Goal: Find specific fact: Find specific fact

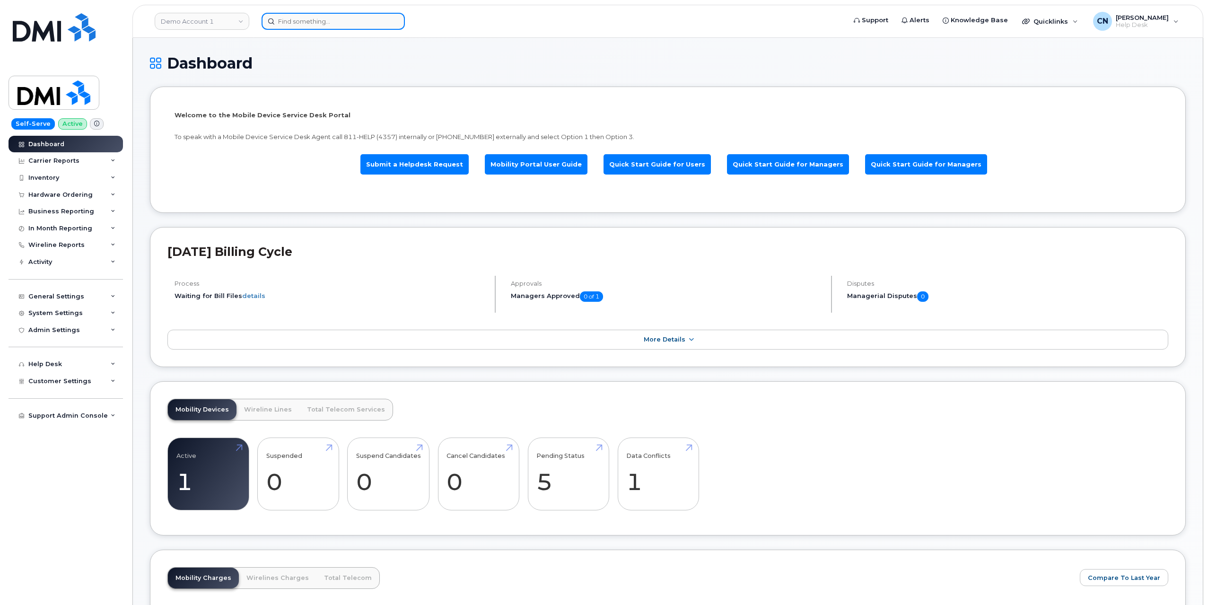
click at [308, 22] on input at bounding box center [333, 21] width 143 height 17
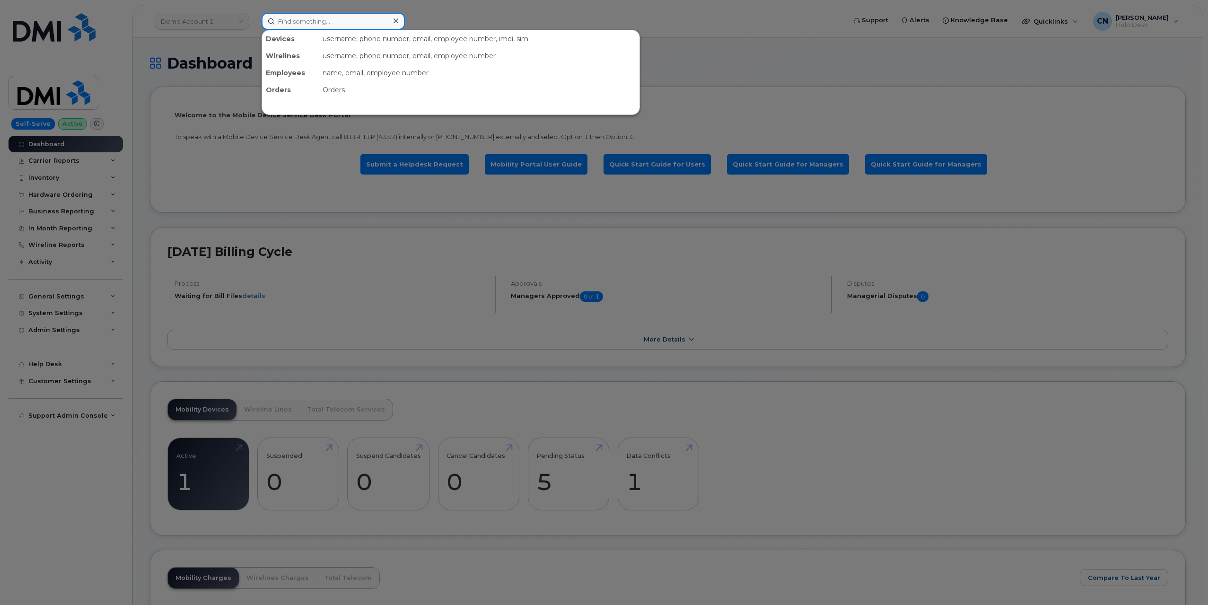
paste input "514-229-7763"
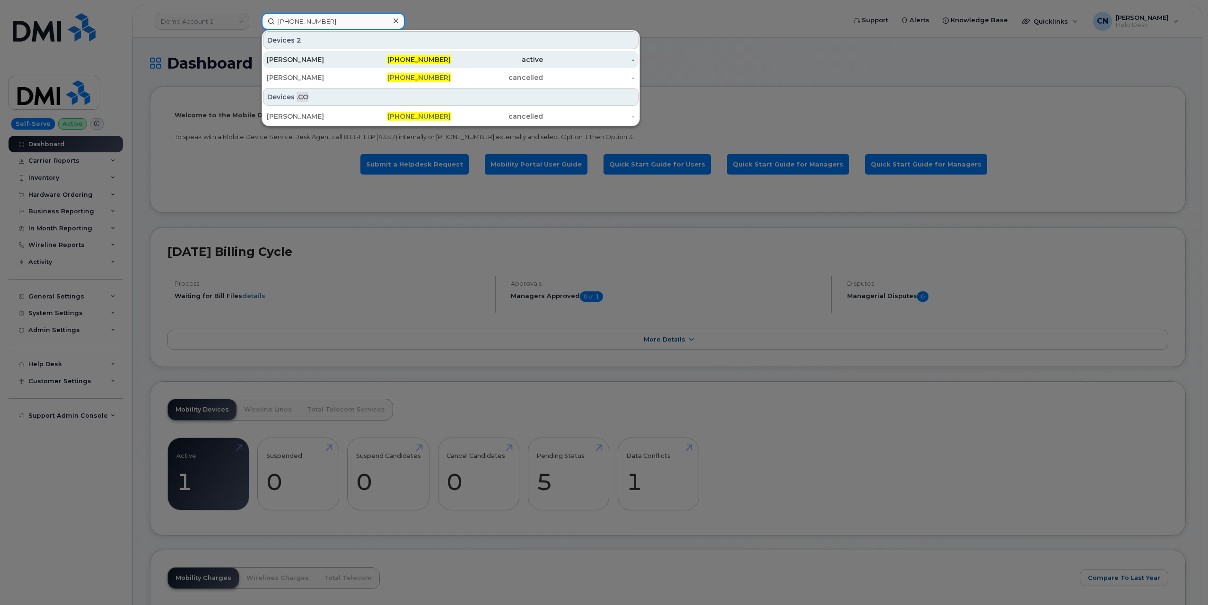
type input "514-229-7763"
click at [303, 59] on div "[PERSON_NAME]" at bounding box center [313, 59] width 92 height 9
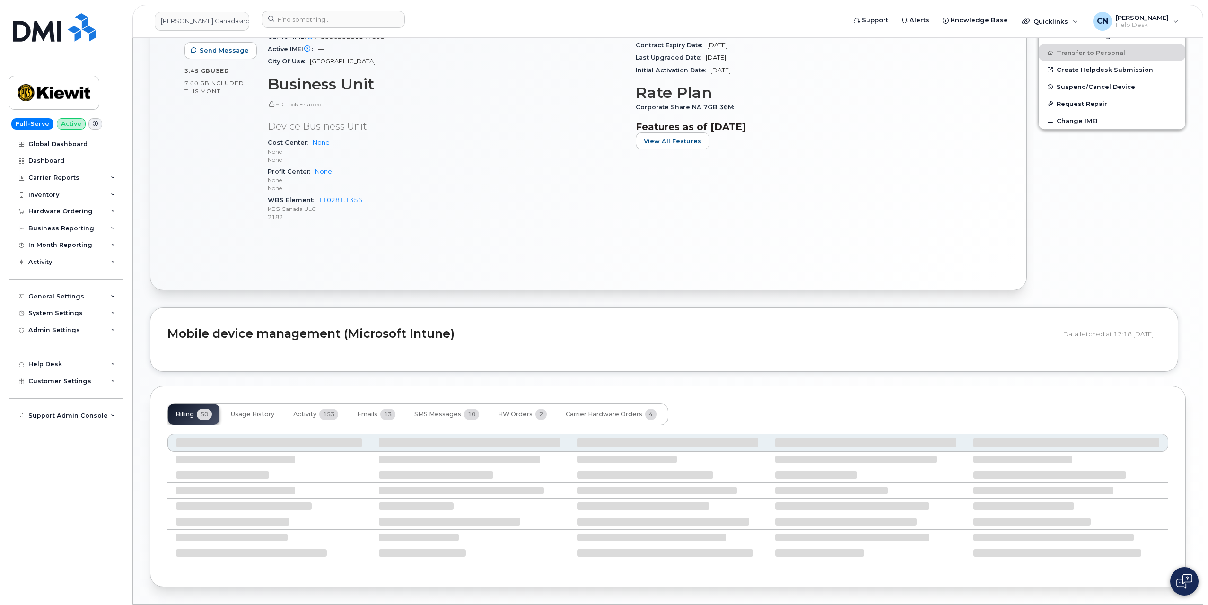
scroll to position [314, 0]
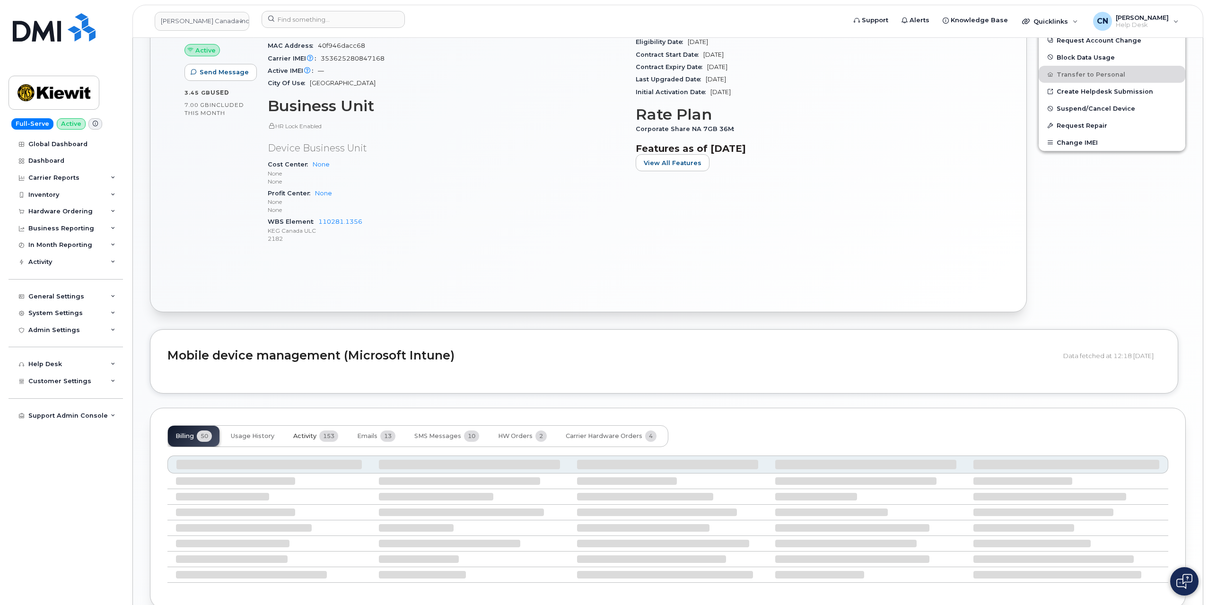
click at [303, 435] on span "Activity" at bounding box center [304, 436] width 23 height 8
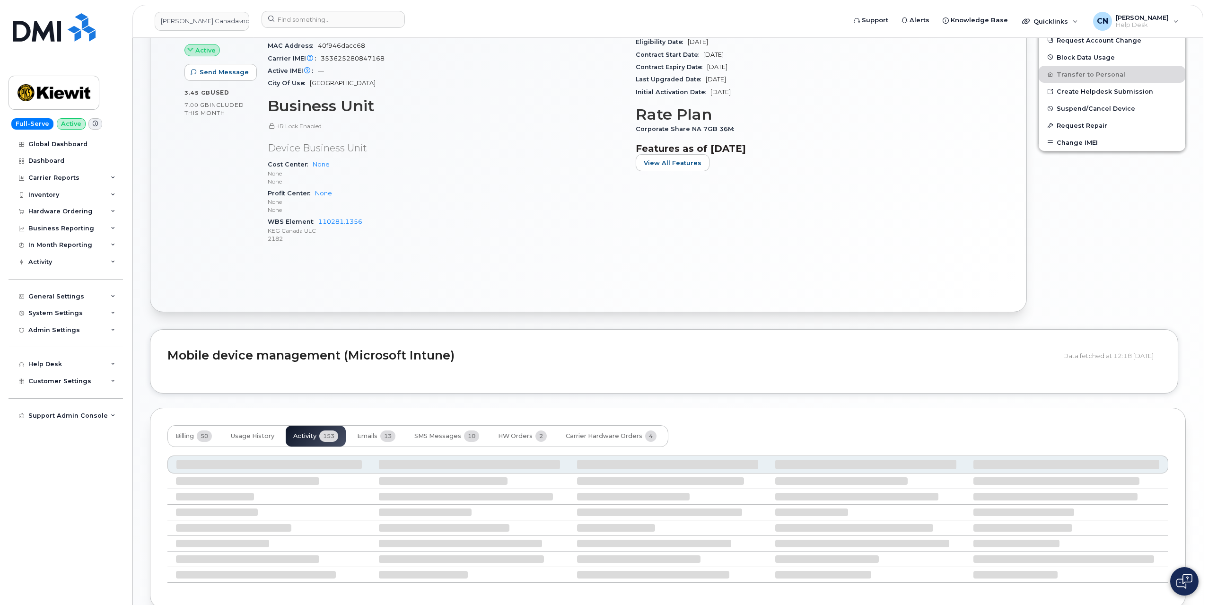
scroll to position [236, 0]
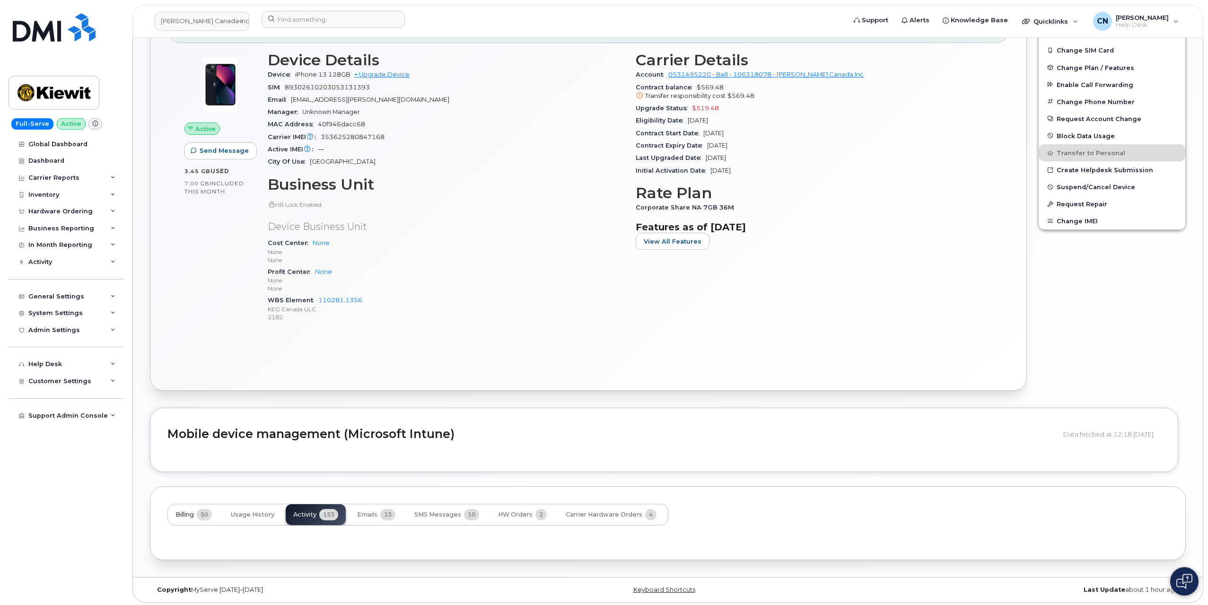
click at [182, 508] on button "Billing 50" at bounding box center [194, 514] width 52 height 21
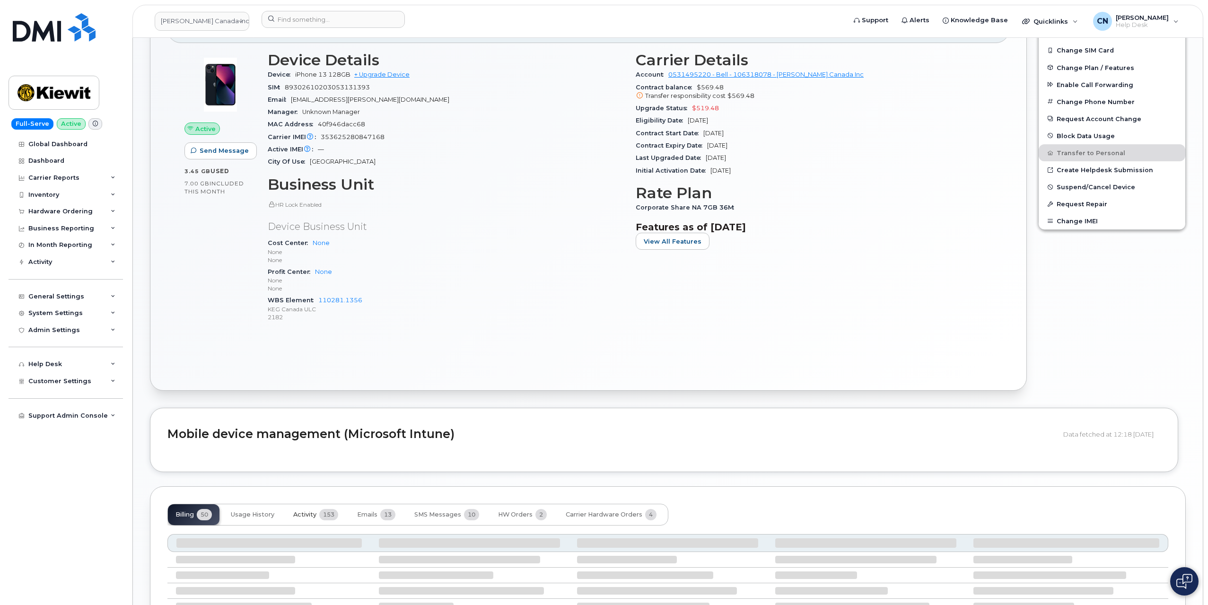
click at [299, 513] on span "Activity" at bounding box center [304, 515] width 23 height 8
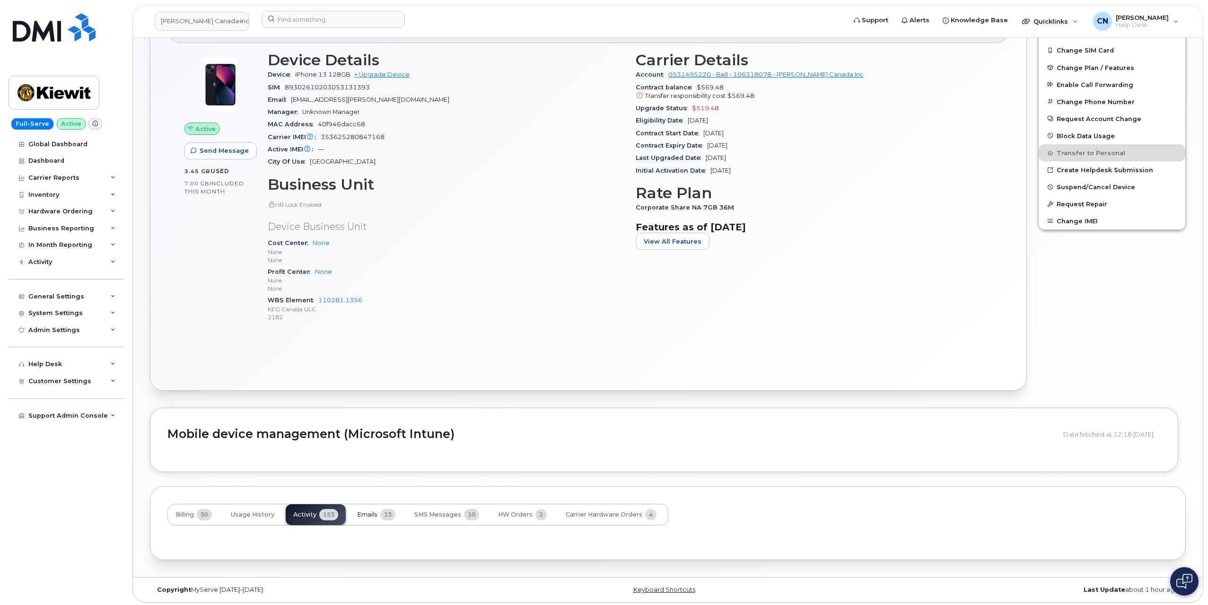
click at [365, 511] on span "Emails" at bounding box center [367, 515] width 20 height 8
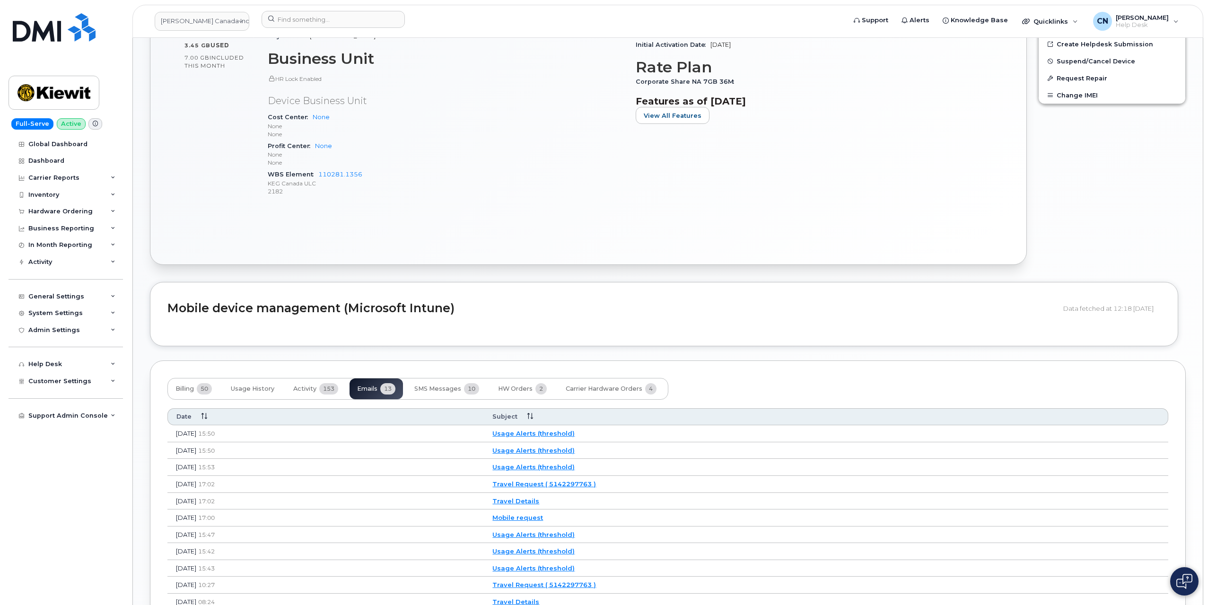
scroll to position [456, 0]
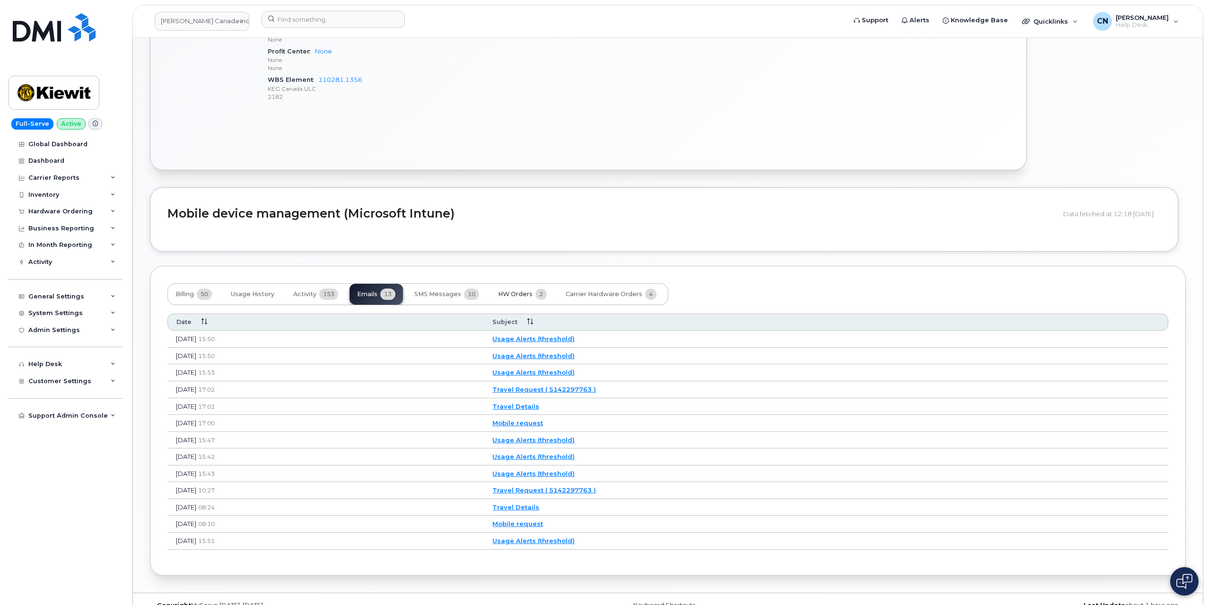
click at [495, 293] on button "HW Orders 2" at bounding box center [523, 294] width 64 height 21
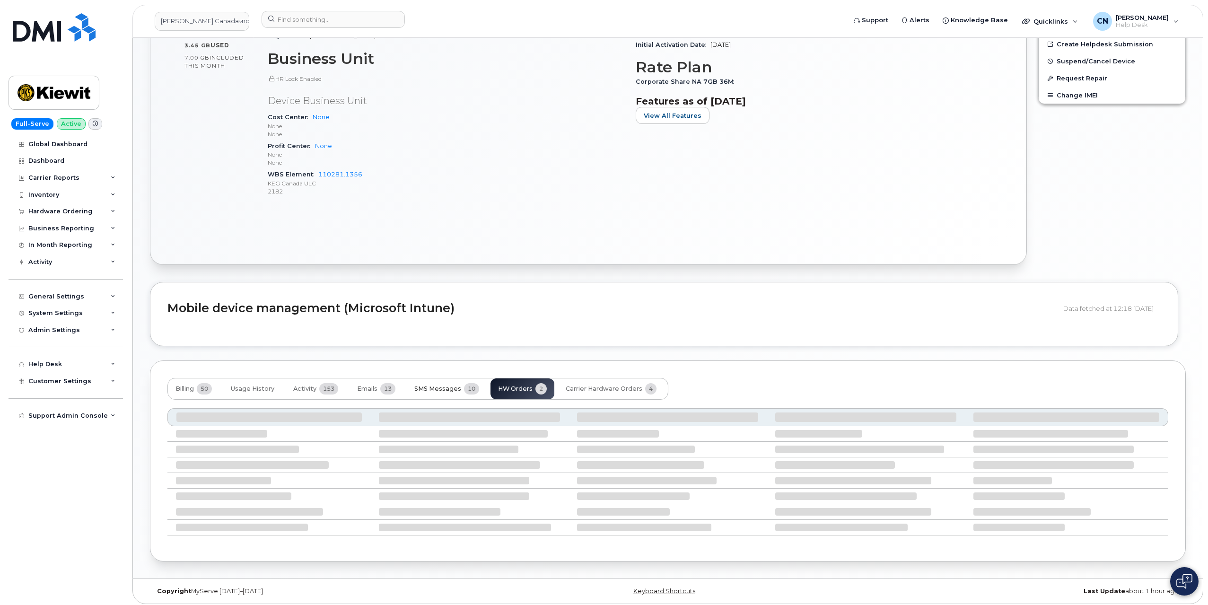
scroll to position [336, 0]
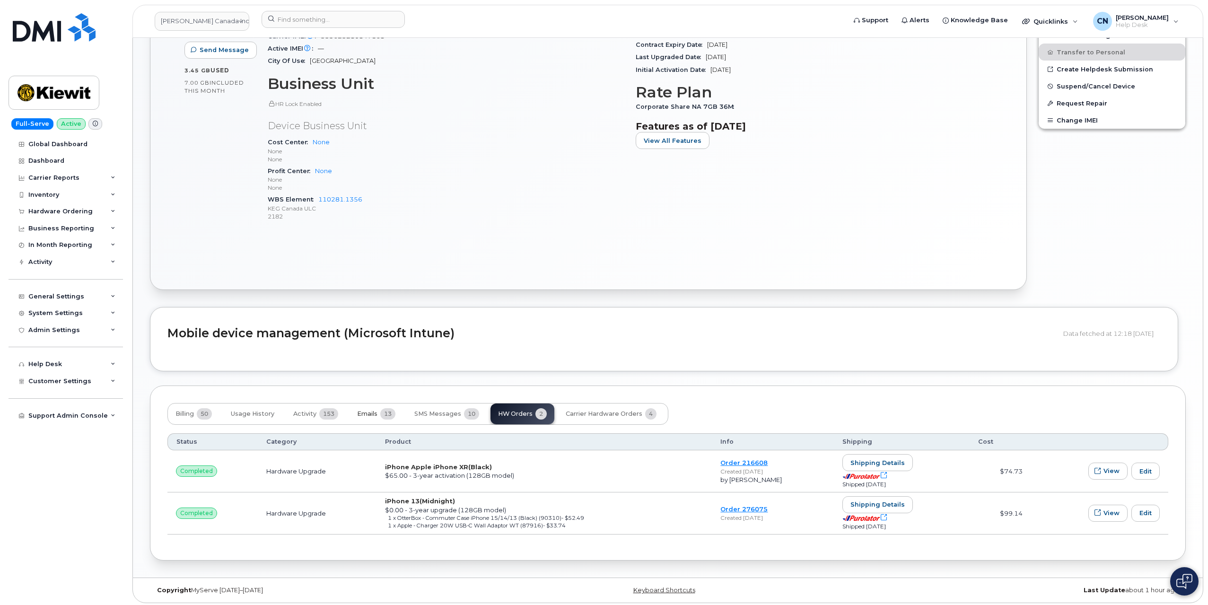
click at [378, 411] on span "Emails" at bounding box center [367, 414] width 20 height 8
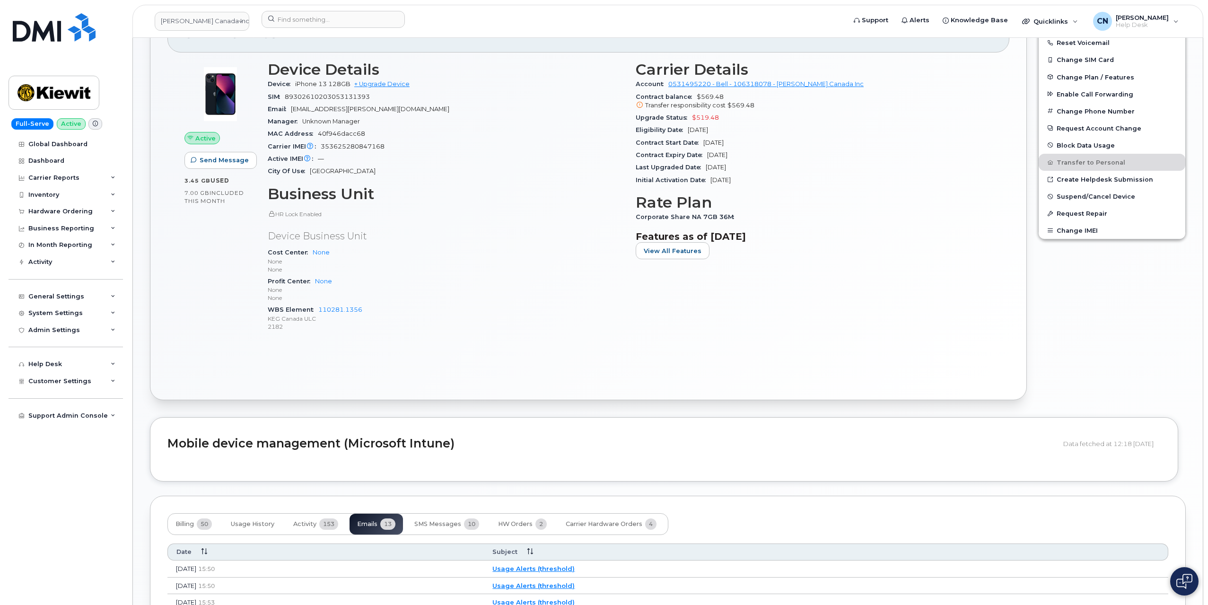
scroll to position [44, 0]
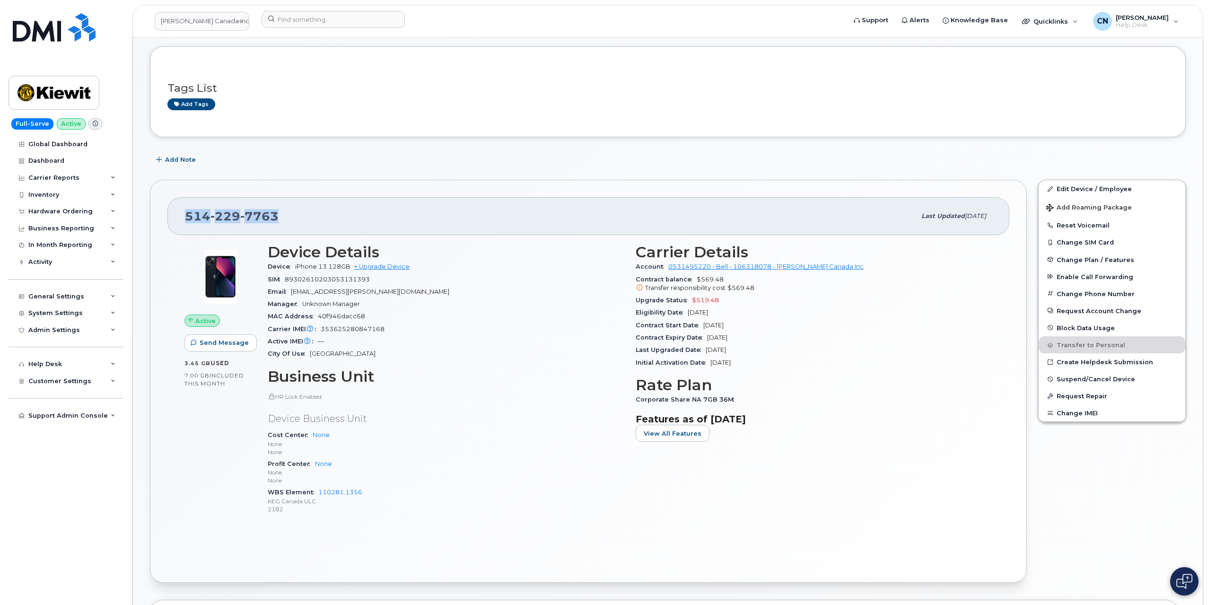
drag, startPoint x: 288, startPoint y: 219, endPoint x: 141, endPoint y: 205, distance: 147.3
click at [141, 205] on div "[PERSON_NAME] Active Display Notes Carrier Support Tags List Add tags Add Note …" at bounding box center [668, 499] width 1070 height 1011
copy span "[PHONE_NUMBER]"
